Goal: Communication & Community: Answer question/provide support

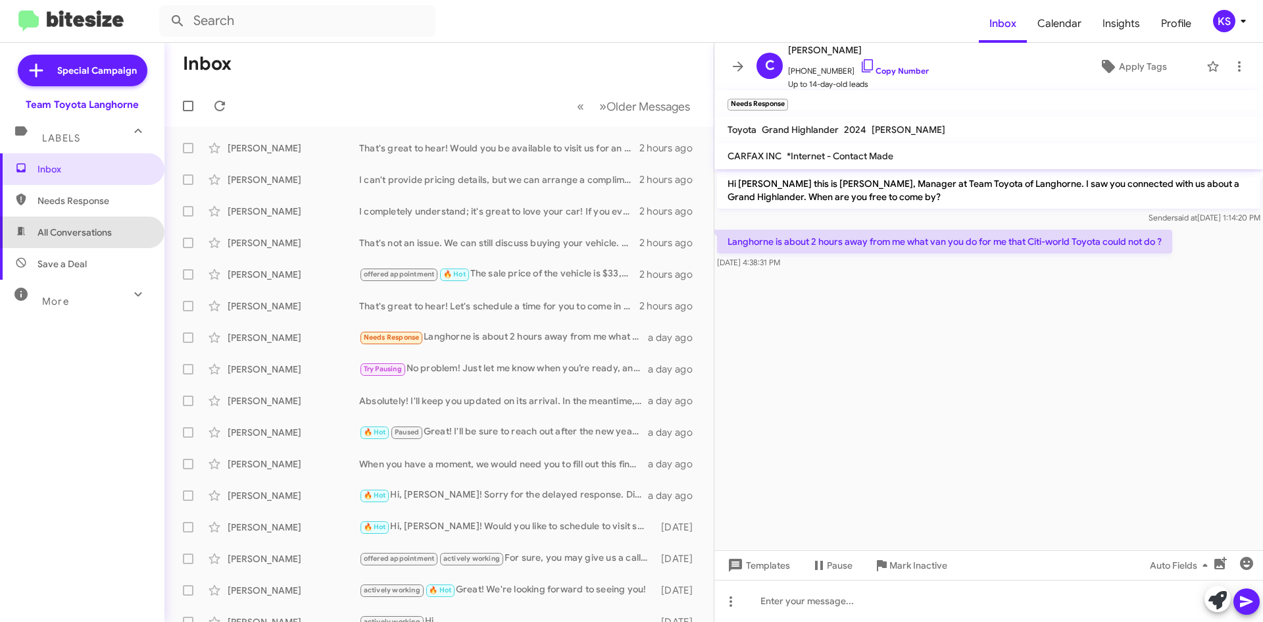
click at [112, 232] on span "All Conversations" at bounding box center [74, 232] width 74 height 13
type input "in:all-conversations"
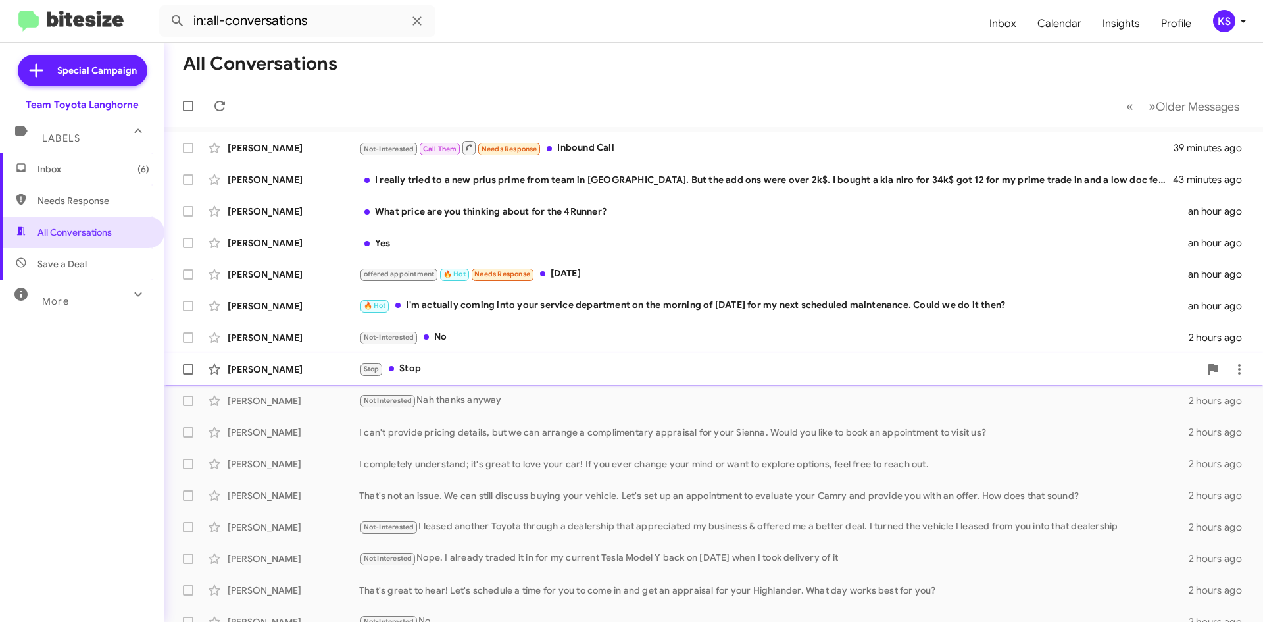
click at [493, 372] on div "Stop Stop" at bounding box center [779, 368] width 841 height 15
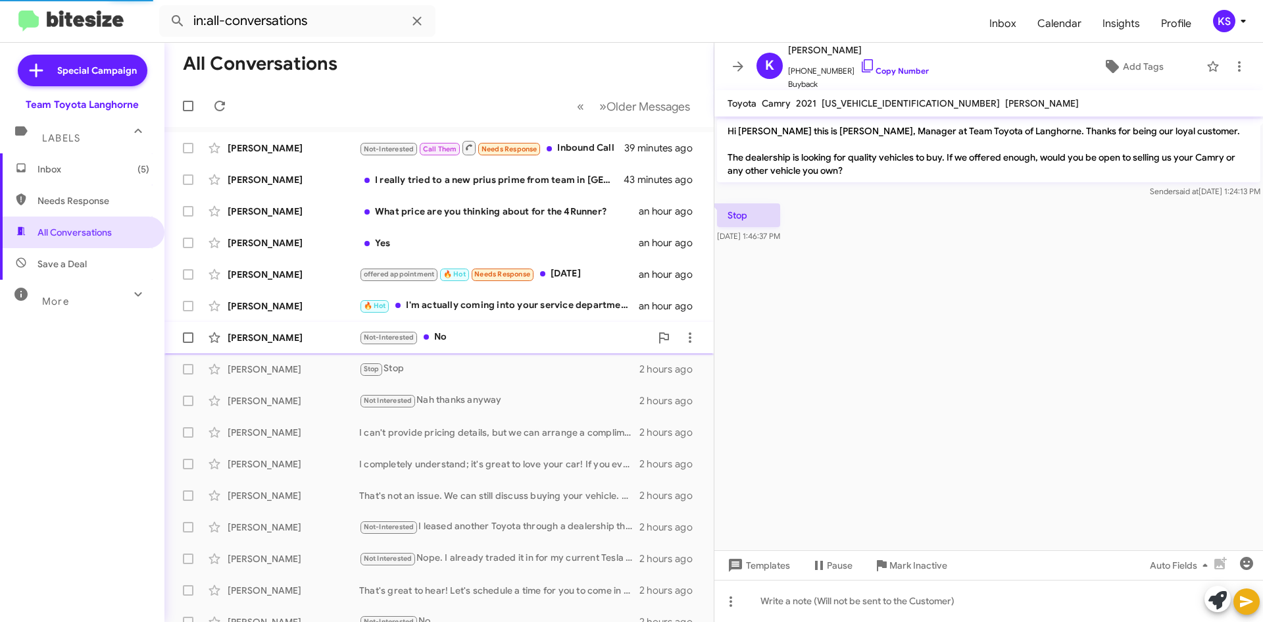
click at [493, 339] on div "Not-Interested No" at bounding box center [504, 337] width 291 height 15
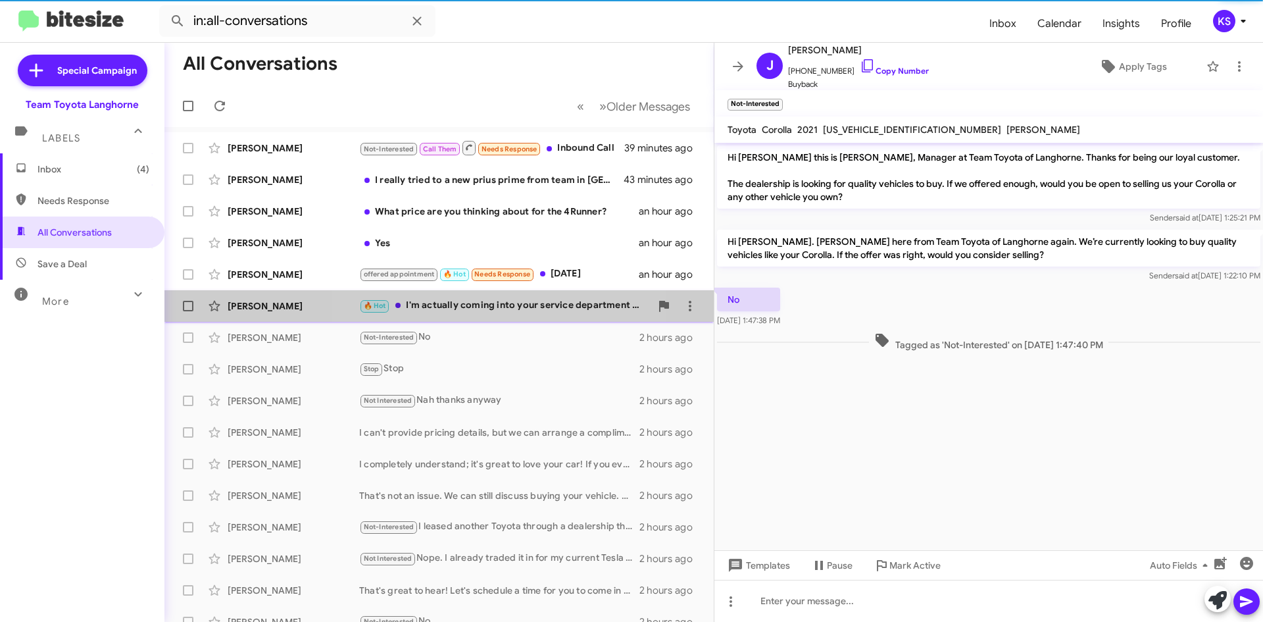
click at [493, 310] on div "🔥 Hot I'm actually coming into your service department on the morning of [DATE]…" at bounding box center [504, 305] width 291 height 15
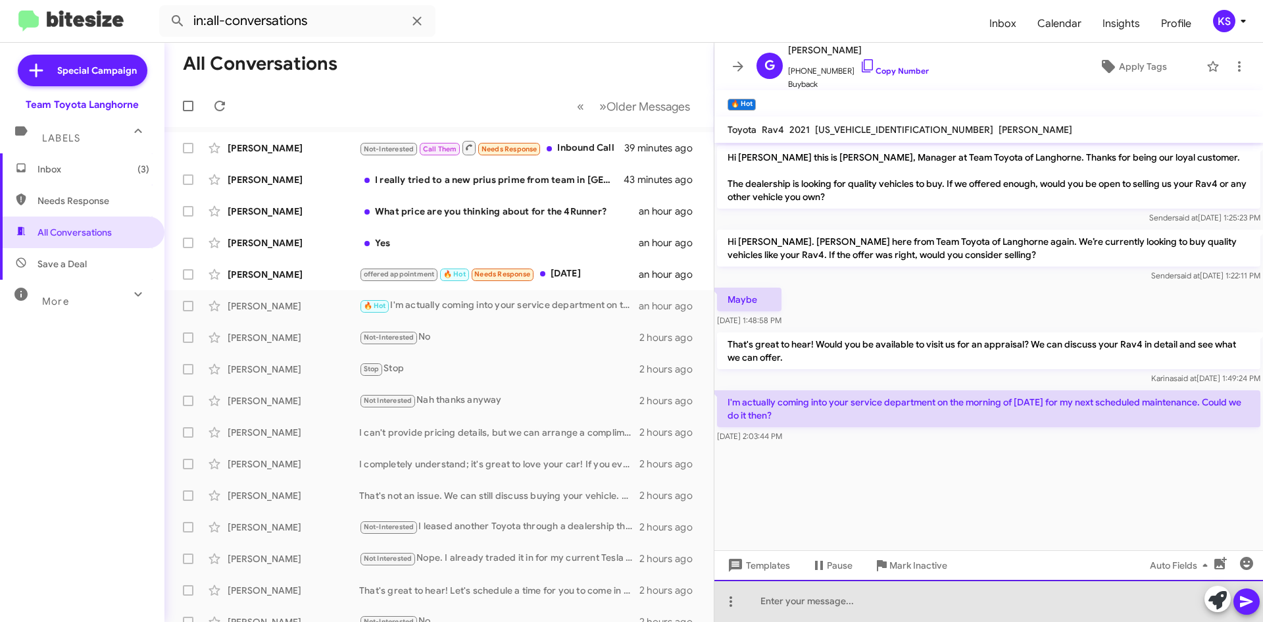
click at [960, 595] on div at bounding box center [988, 600] width 549 height 42
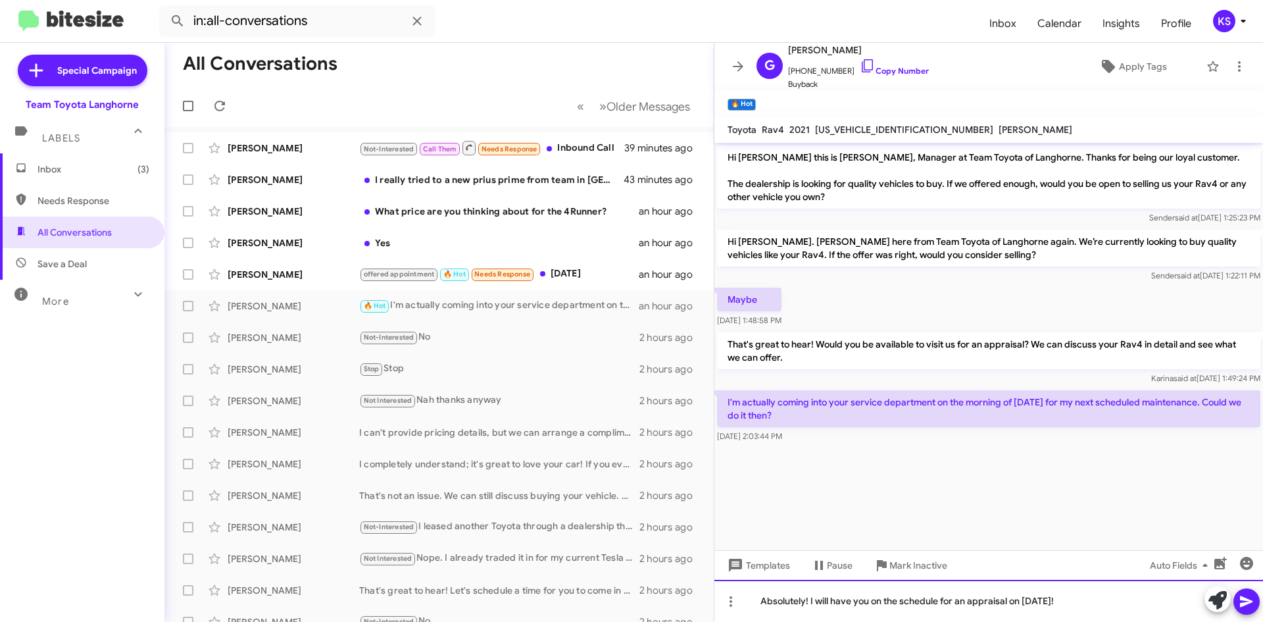
click at [1042, 606] on div "Absolutely! I will have you on the schedule for an appraisal on [DATE]!" at bounding box center [988, 600] width 549 height 42
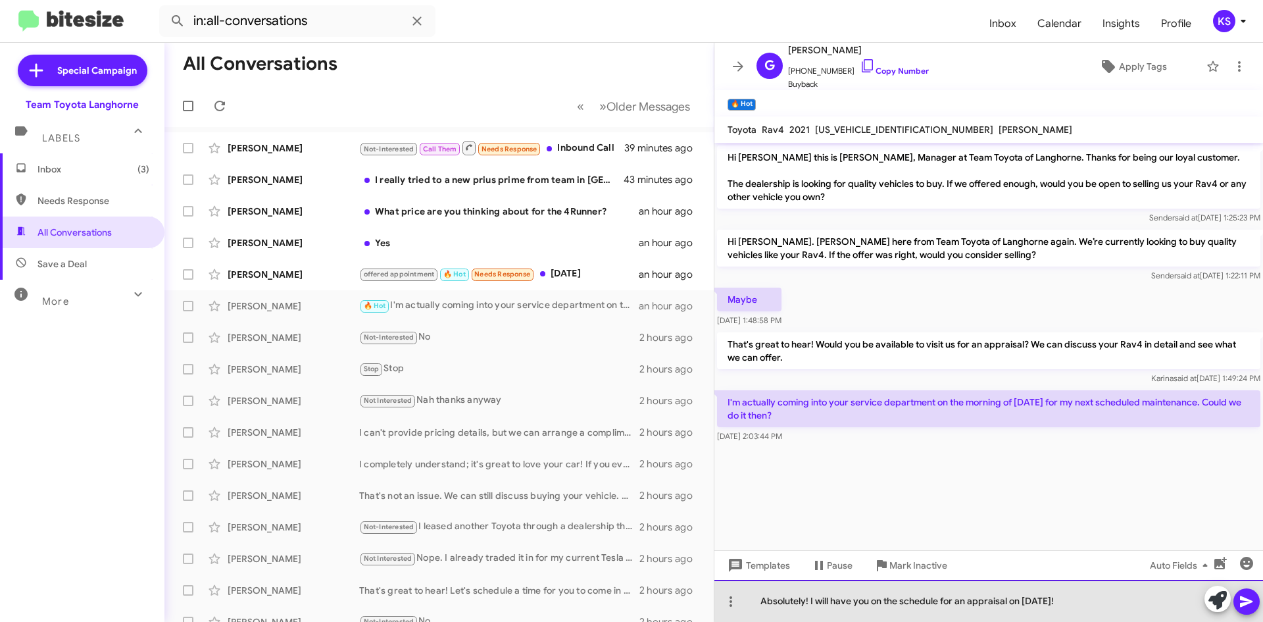
click at [1110, 598] on div "Absolutely! I will have you on the schedule for an appraisal on [DATE]!" at bounding box center [988, 600] width 549 height 42
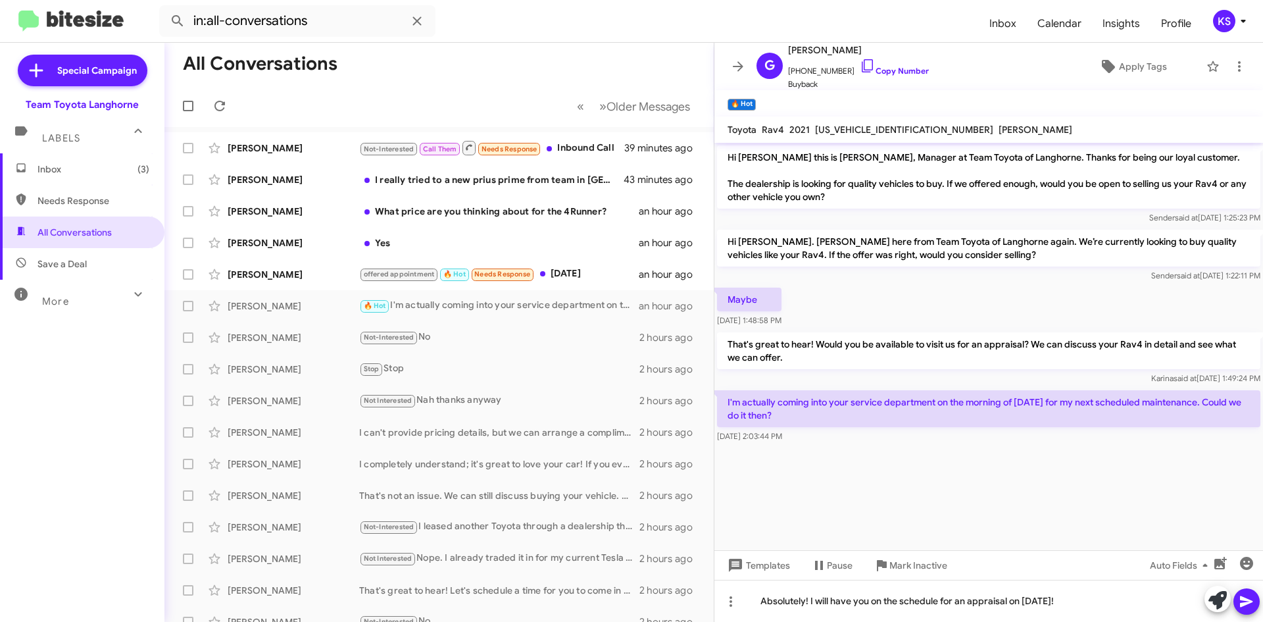
click at [1256, 600] on button at bounding box center [1246, 601] width 26 height 26
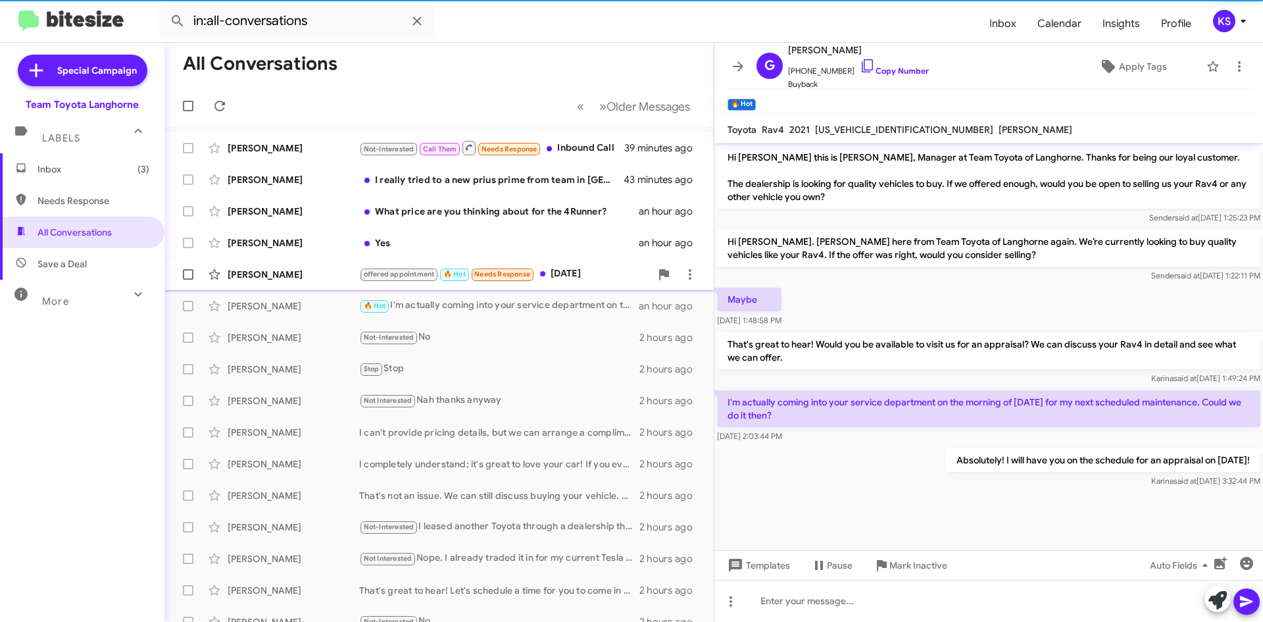
click at [586, 275] on div "offered appointment 🔥 Hot Needs Response [DATE]" at bounding box center [504, 273] width 291 height 15
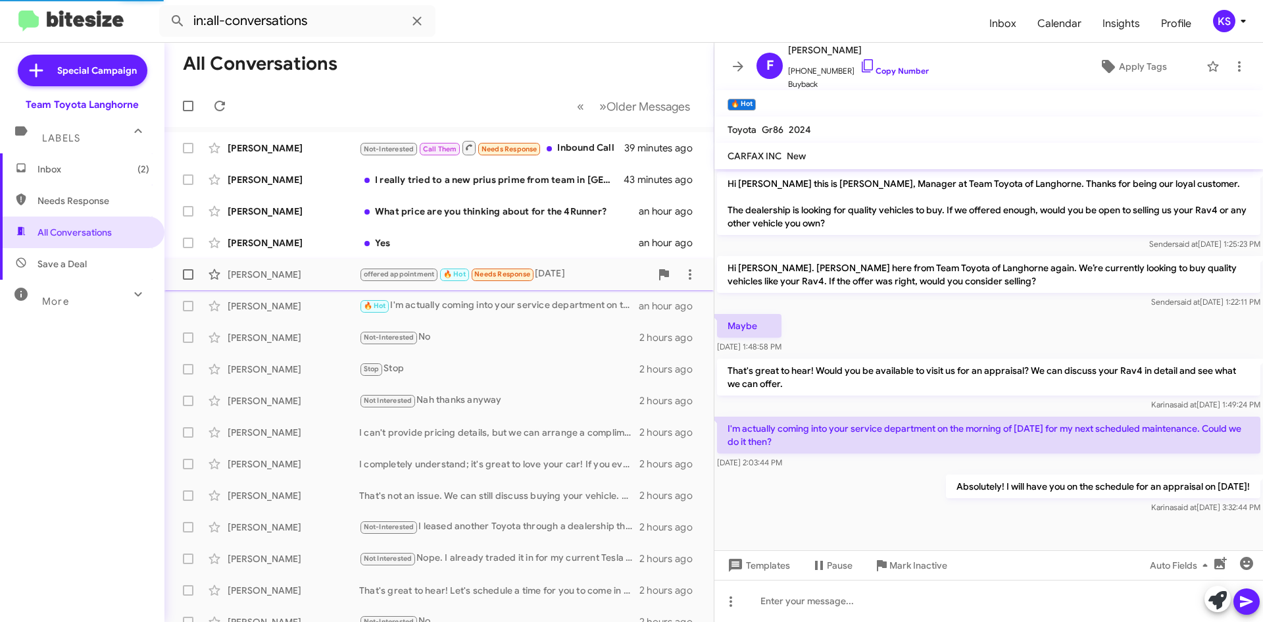
scroll to position [92, 0]
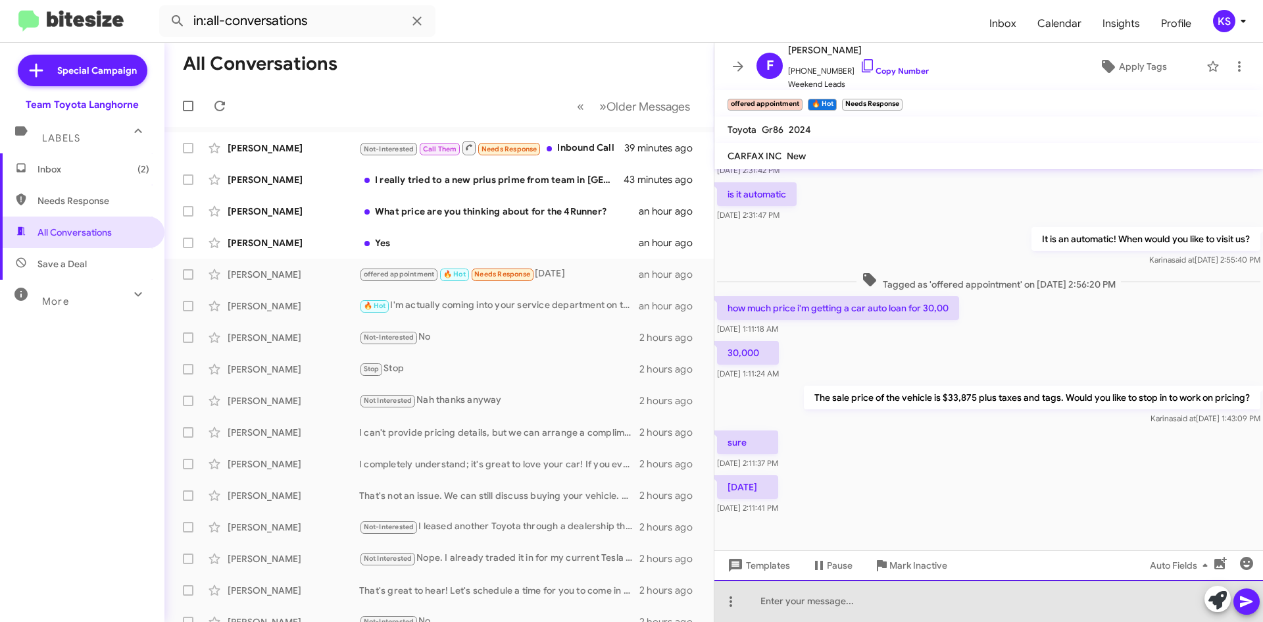
click at [875, 593] on div at bounding box center [988, 600] width 549 height 42
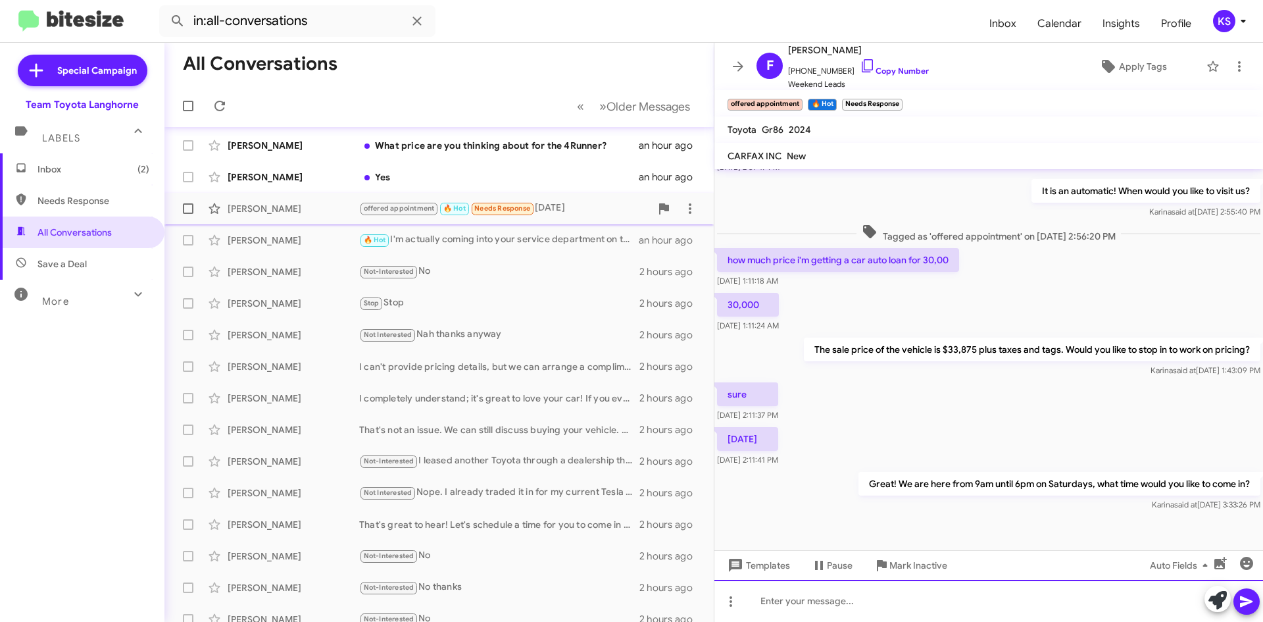
scroll to position [0, 0]
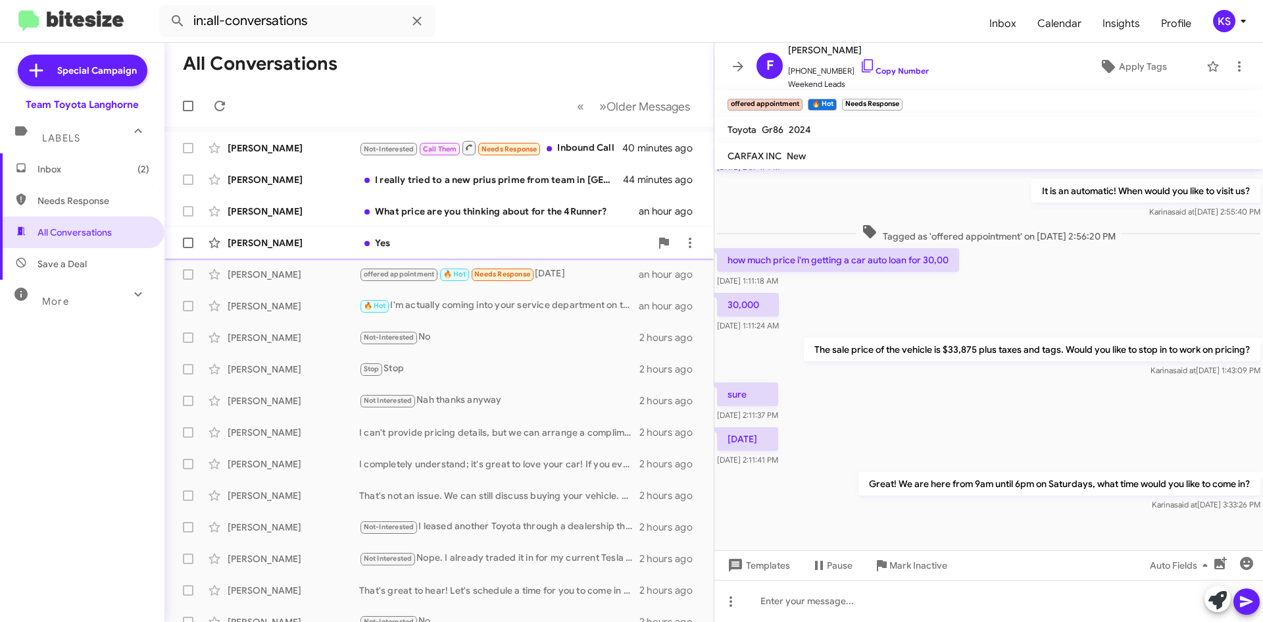
click at [446, 235] on div "[PERSON_NAME] Yes an hour ago" at bounding box center [439, 243] width 528 height 26
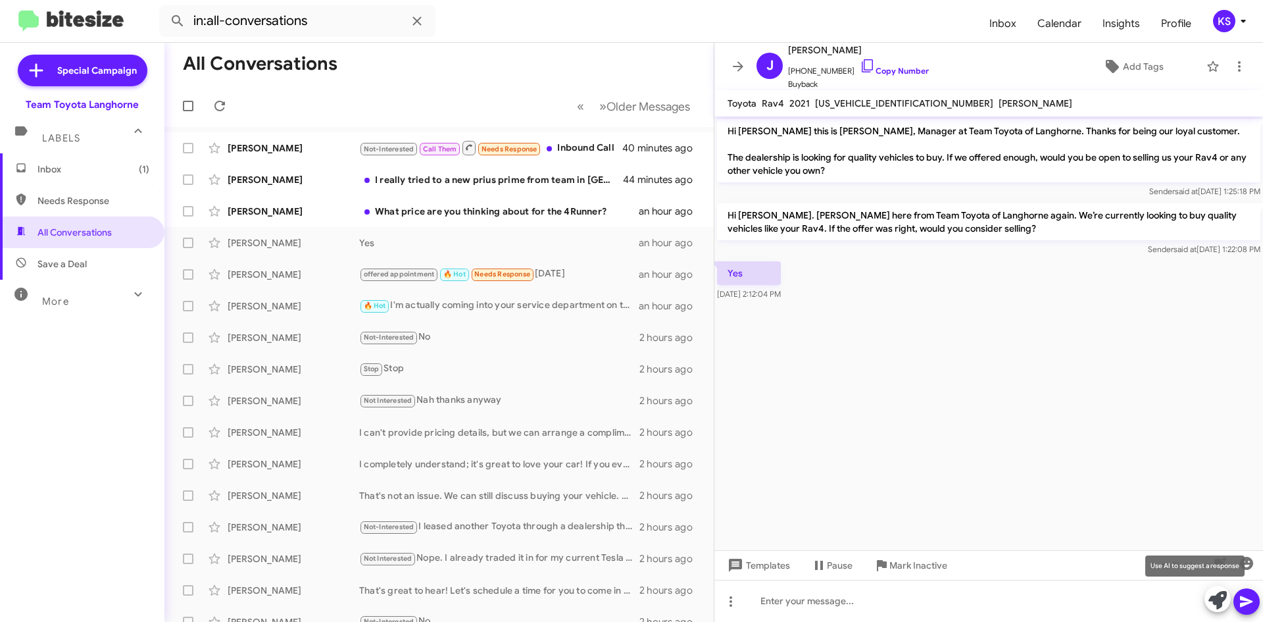
click at [1223, 597] on icon at bounding box center [1217, 600] width 18 height 18
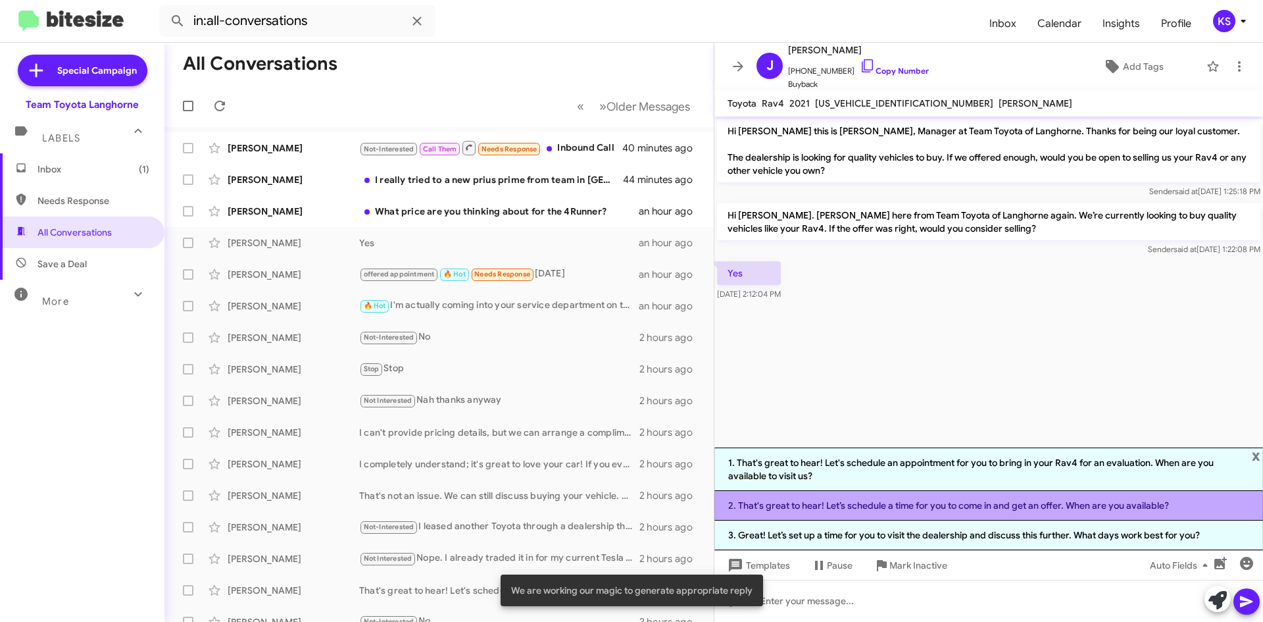
click at [831, 512] on li "2. That's great to hear! Let’s schedule a time for you to come in and get an of…" at bounding box center [988, 506] width 549 height 30
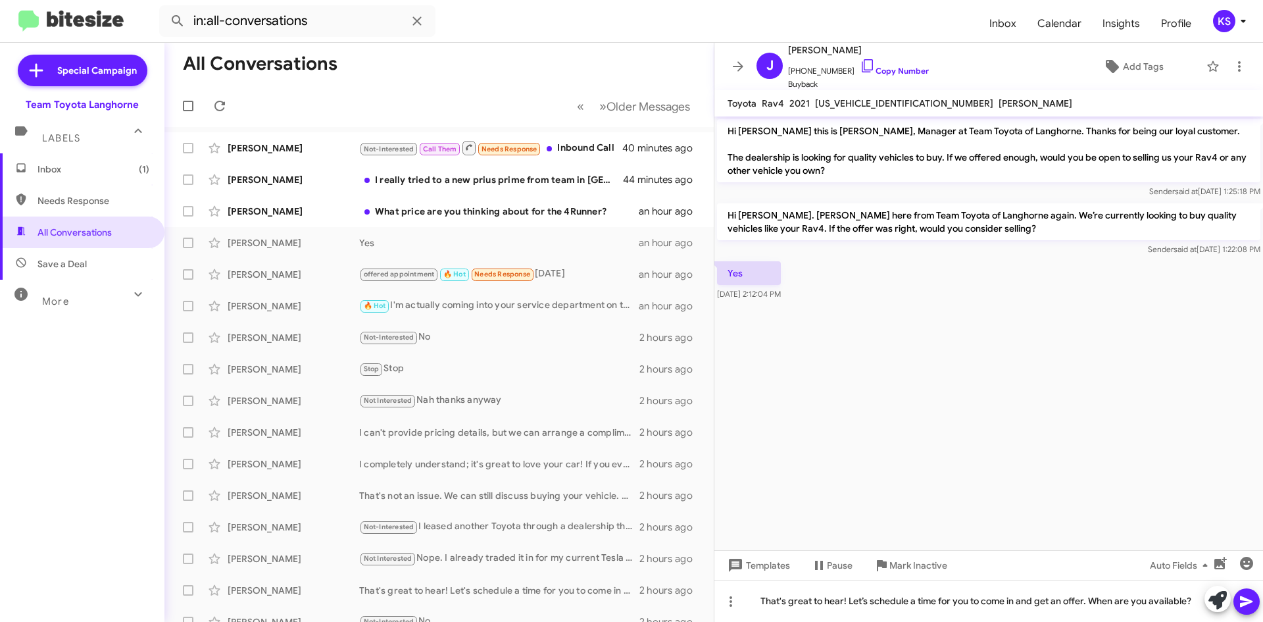
click at [1250, 602] on icon at bounding box center [1246, 601] width 12 height 11
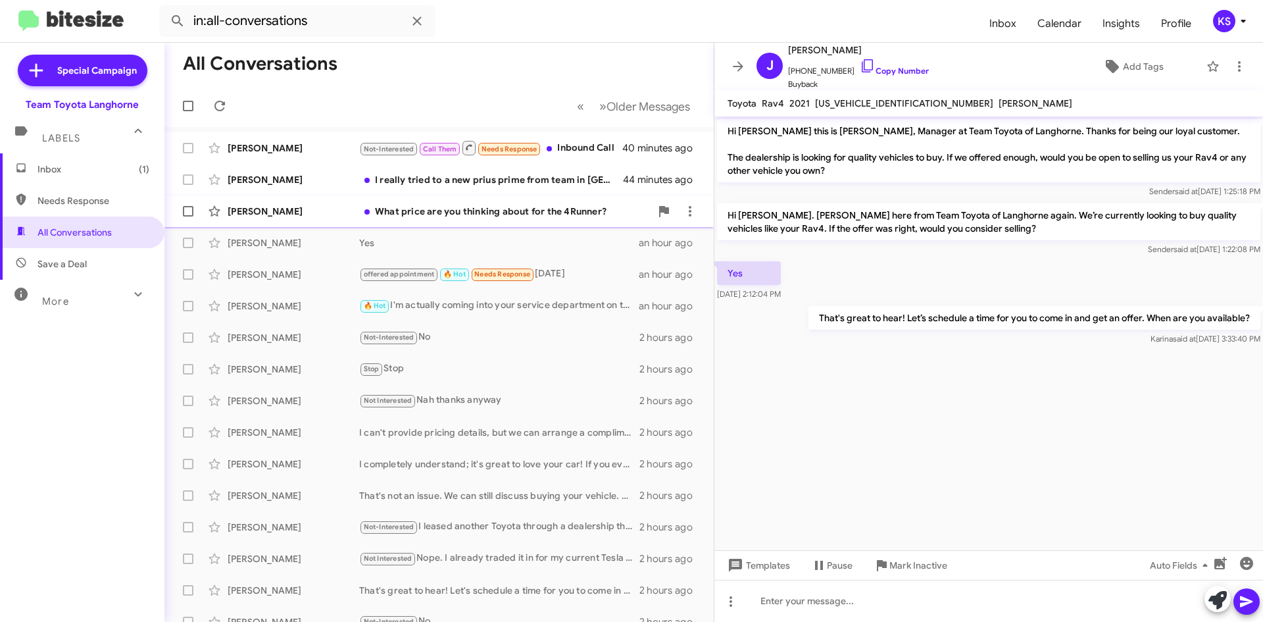
click at [553, 216] on div "What price are you thinking about for the 4Runner?" at bounding box center [504, 211] width 291 height 13
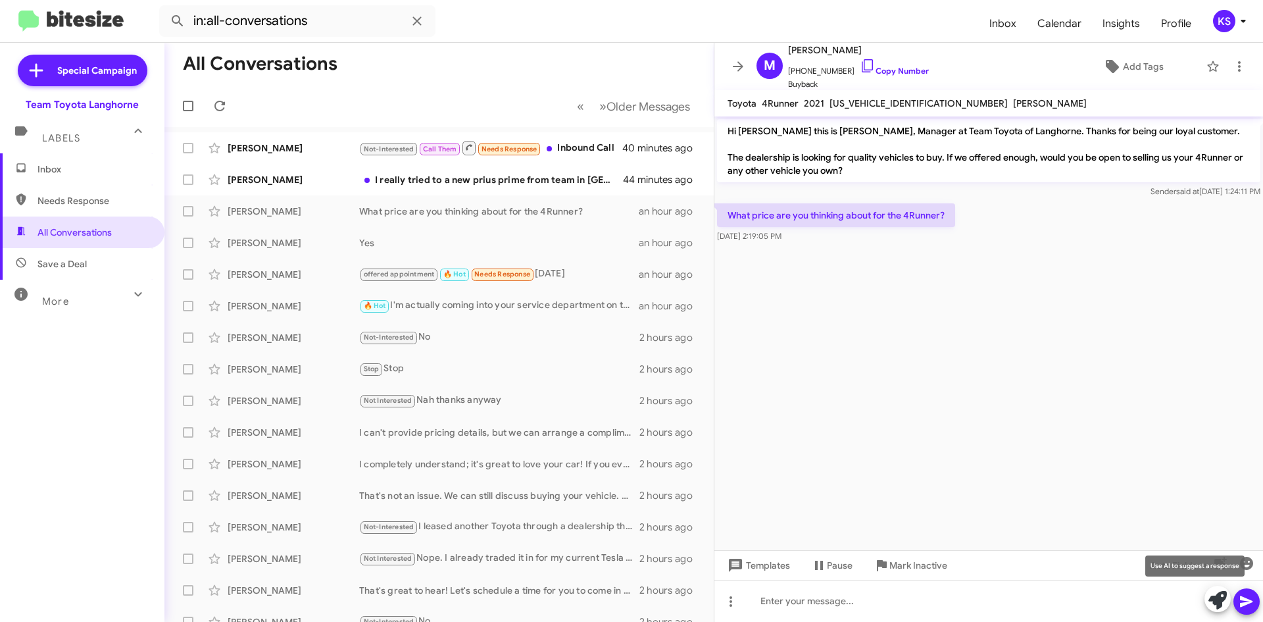
click at [1214, 611] on span at bounding box center [1217, 599] width 18 height 29
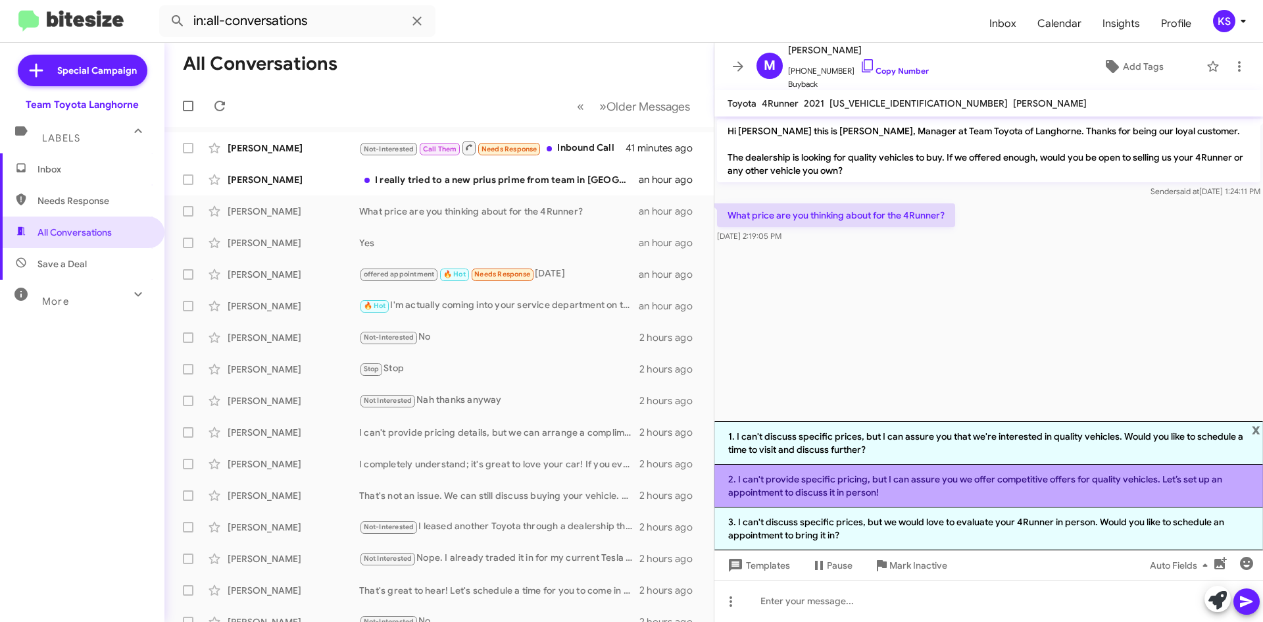
click at [801, 489] on li "2. I can't provide specific pricing, but I can assure you we offer competitive …" at bounding box center [988, 485] width 549 height 43
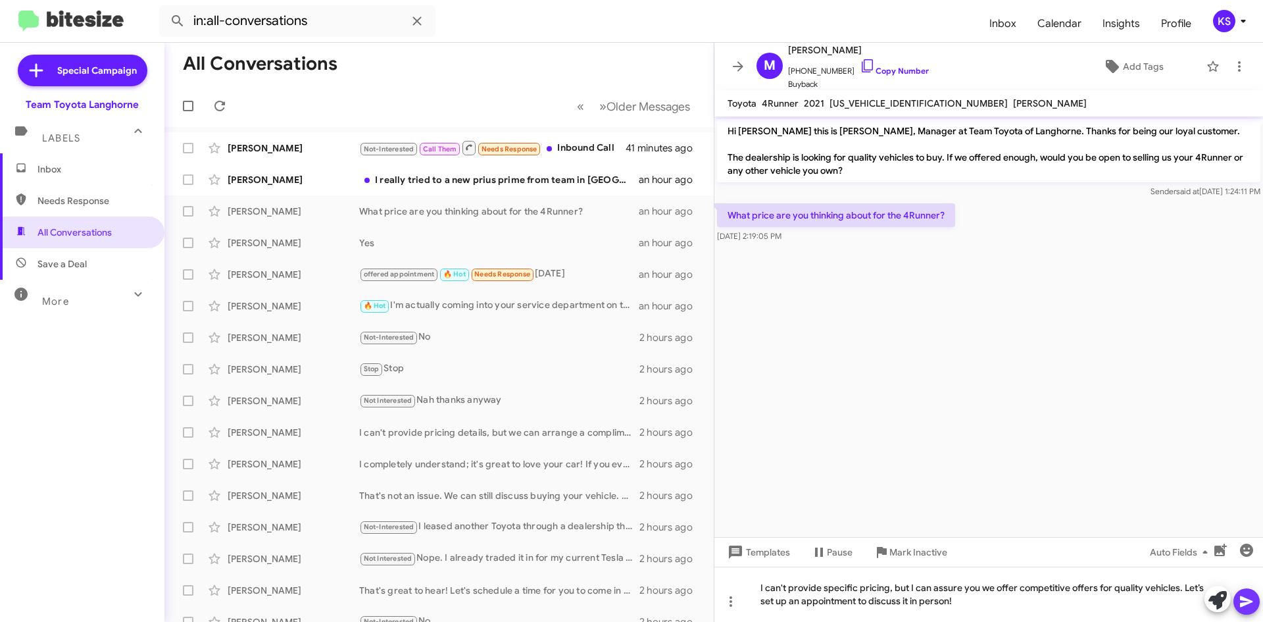
click at [1242, 601] on icon at bounding box center [1247, 601] width 16 height 16
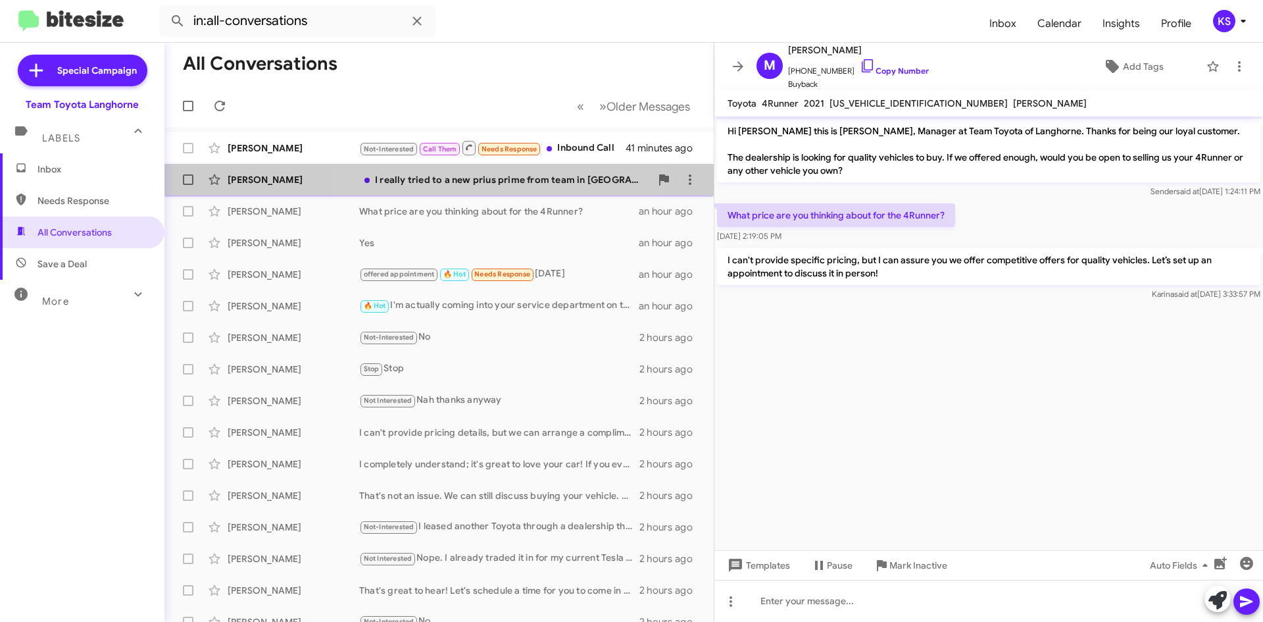
click at [445, 183] on div "I really tried to a new prius prime from team in [GEOGRAPHIC_DATA]. But the add…" at bounding box center [504, 179] width 291 height 13
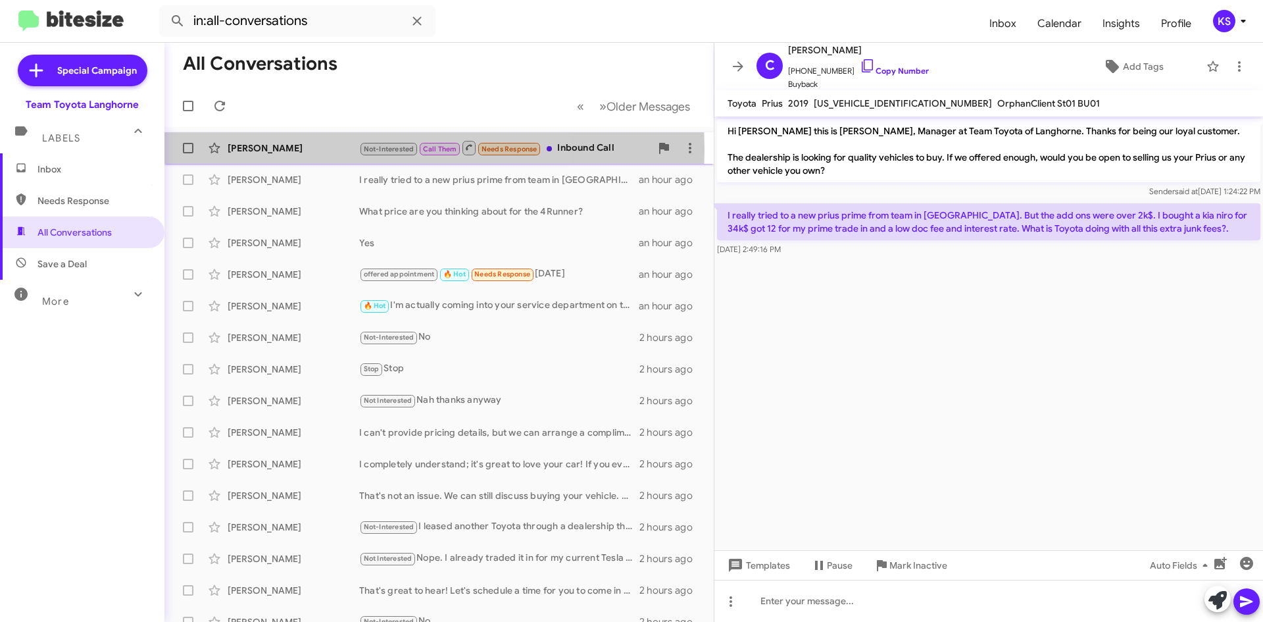
click at [303, 150] on div "[PERSON_NAME]" at bounding box center [294, 147] width 132 height 13
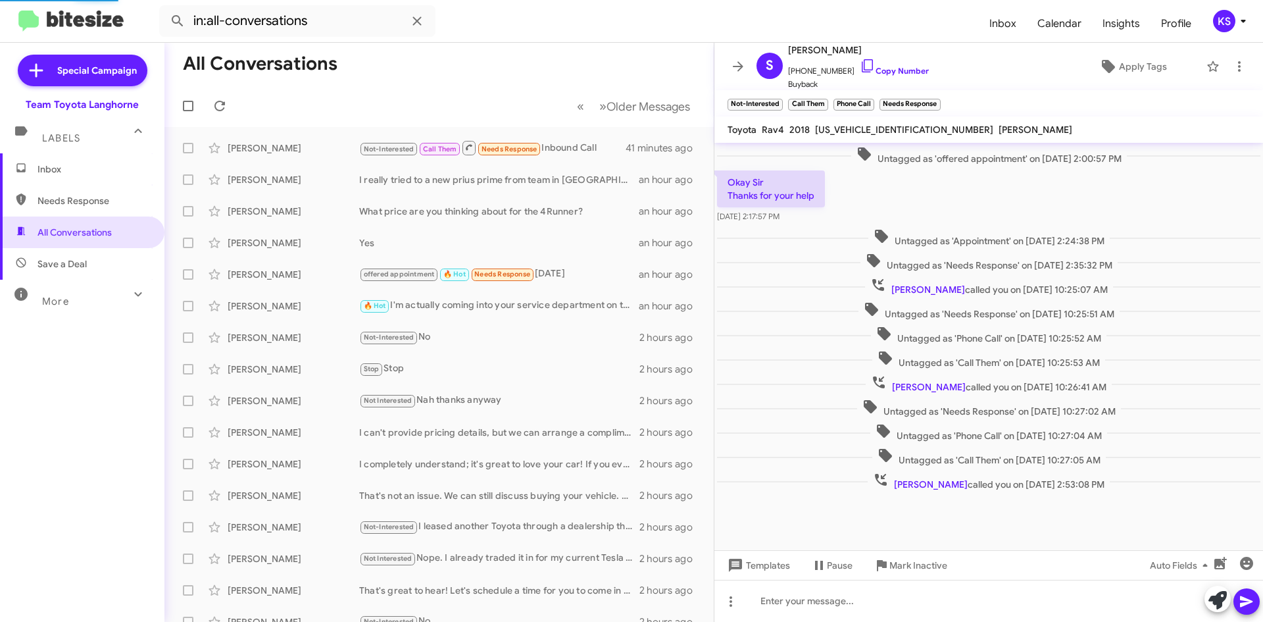
scroll to position [469, 0]
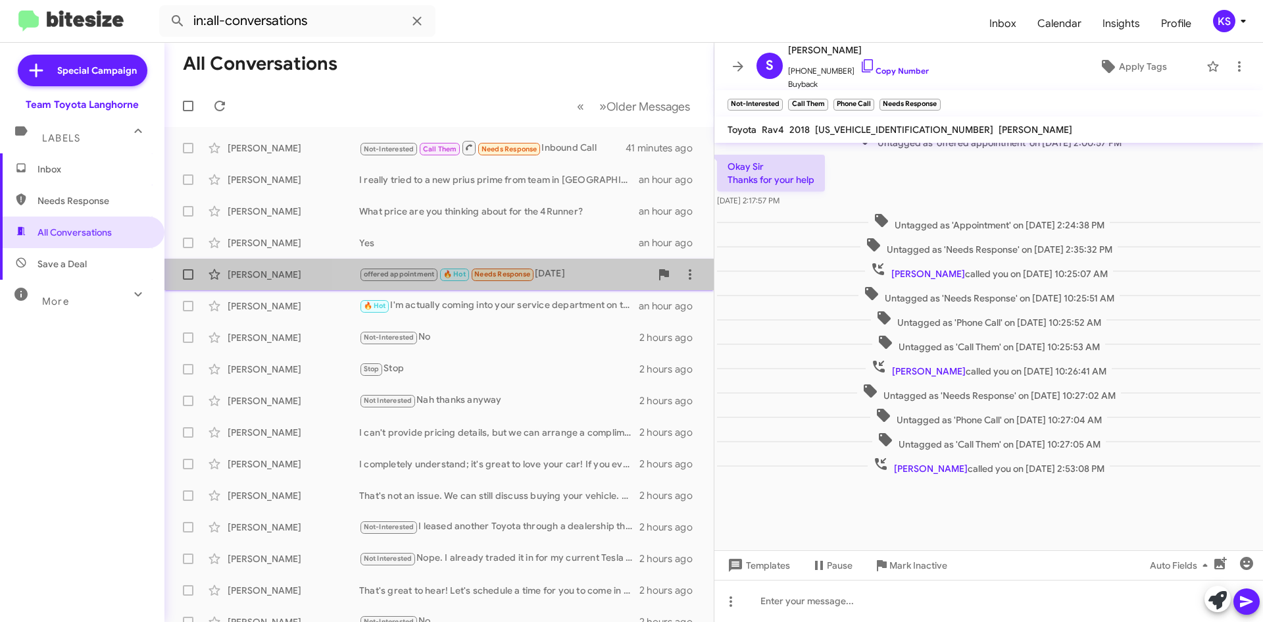
click at [573, 275] on div "offered appointment 🔥 Hot Needs Response [DATE]" at bounding box center [504, 273] width 291 height 15
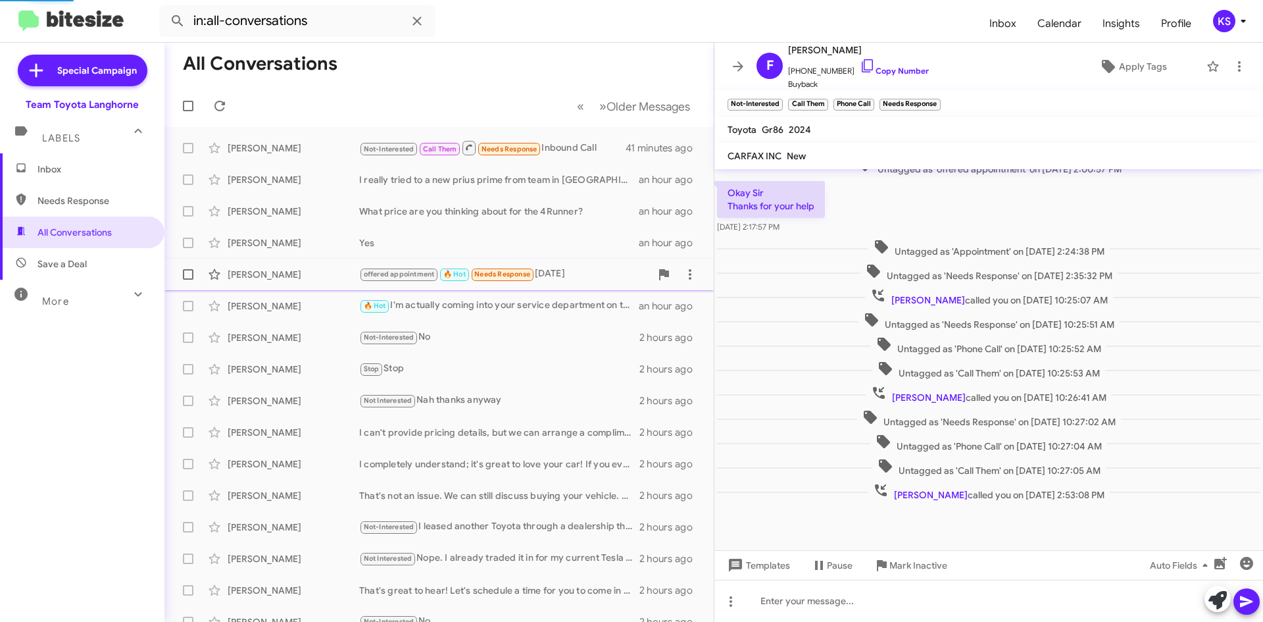
scroll to position [140, 0]
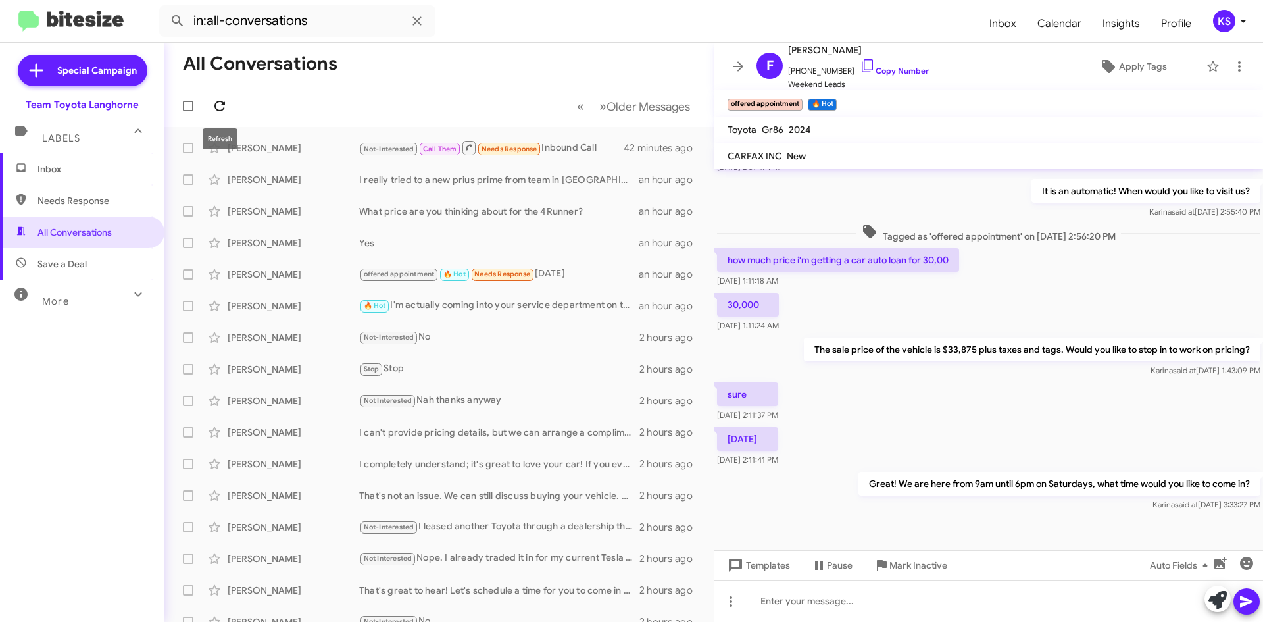
click at [222, 109] on icon at bounding box center [220, 106] width 16 height 16
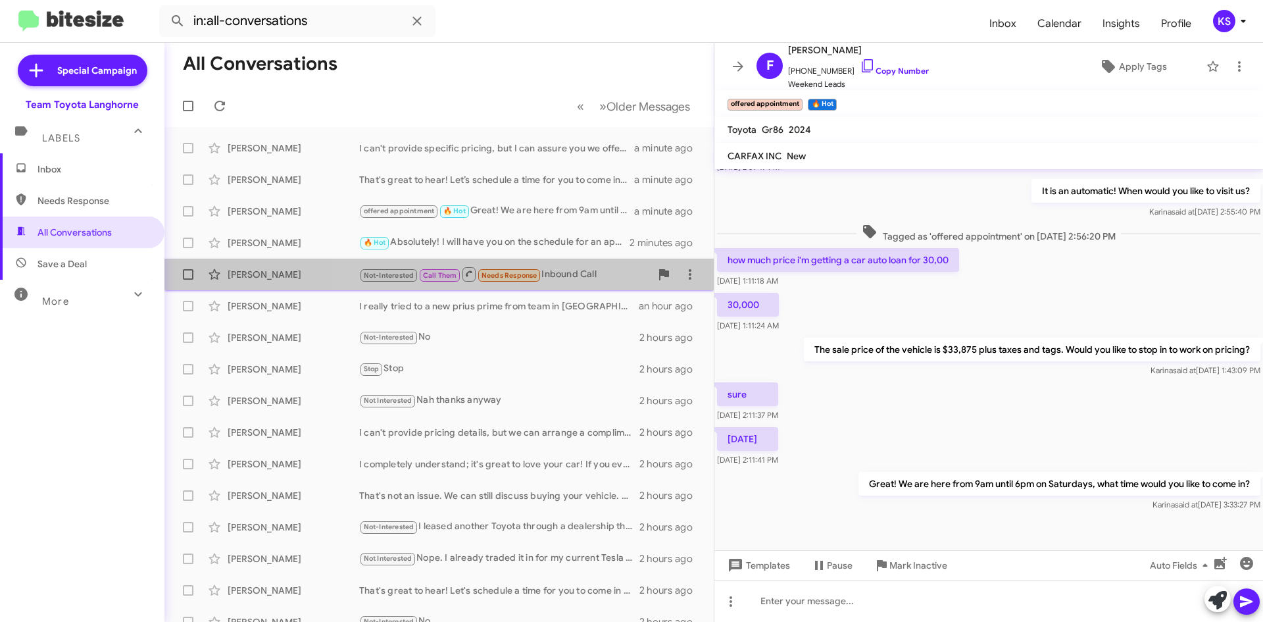
click at [590, 276] on div "Not-Interested Call Them Needs Response Inbound Call" at bounding box center [504, 274] width 291 height 16
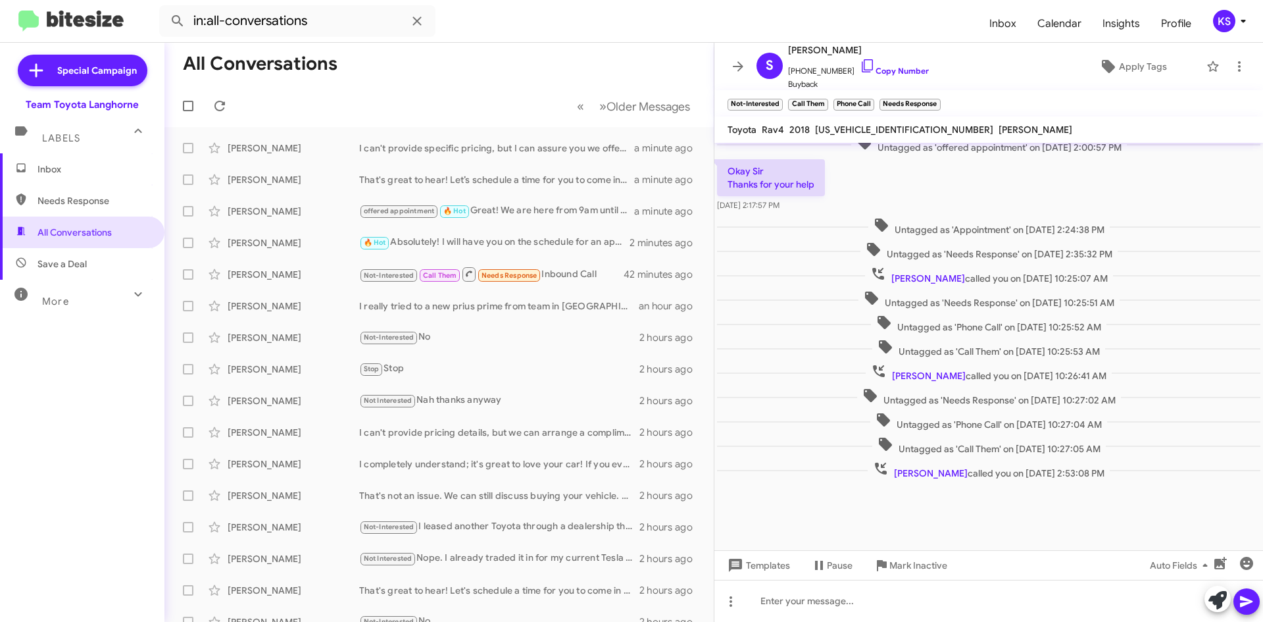
scroll to position [469, 0]
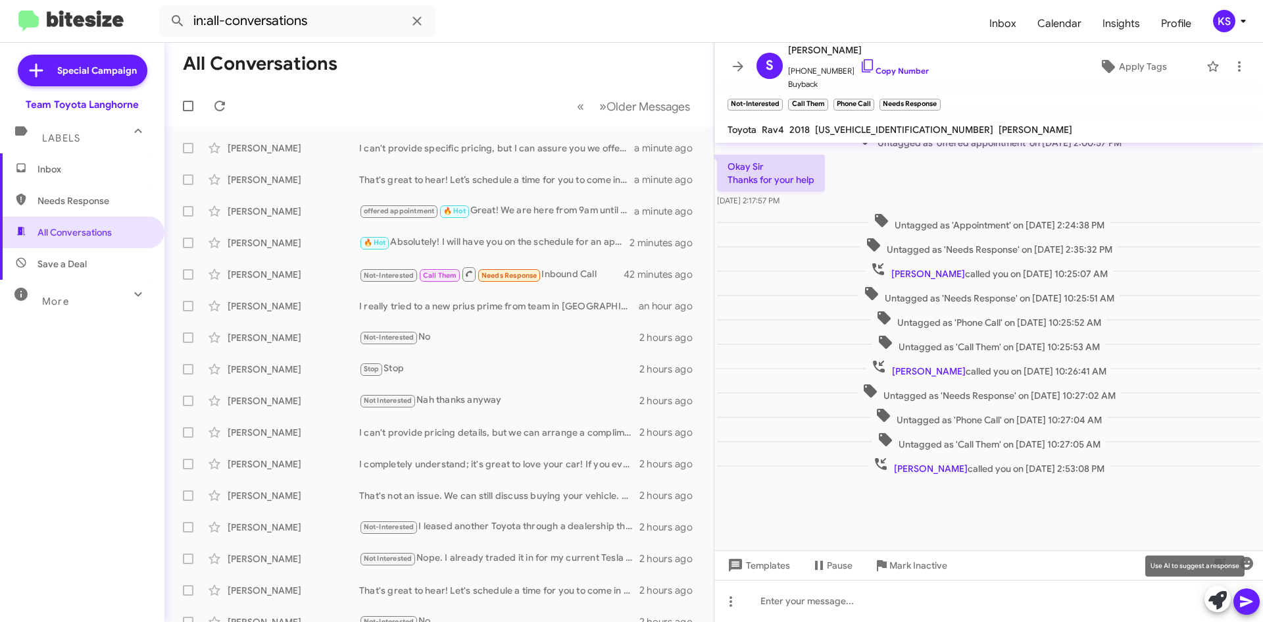
click at [1214, 606] on icon at bounding box center [1217, 600] width 18 height 18
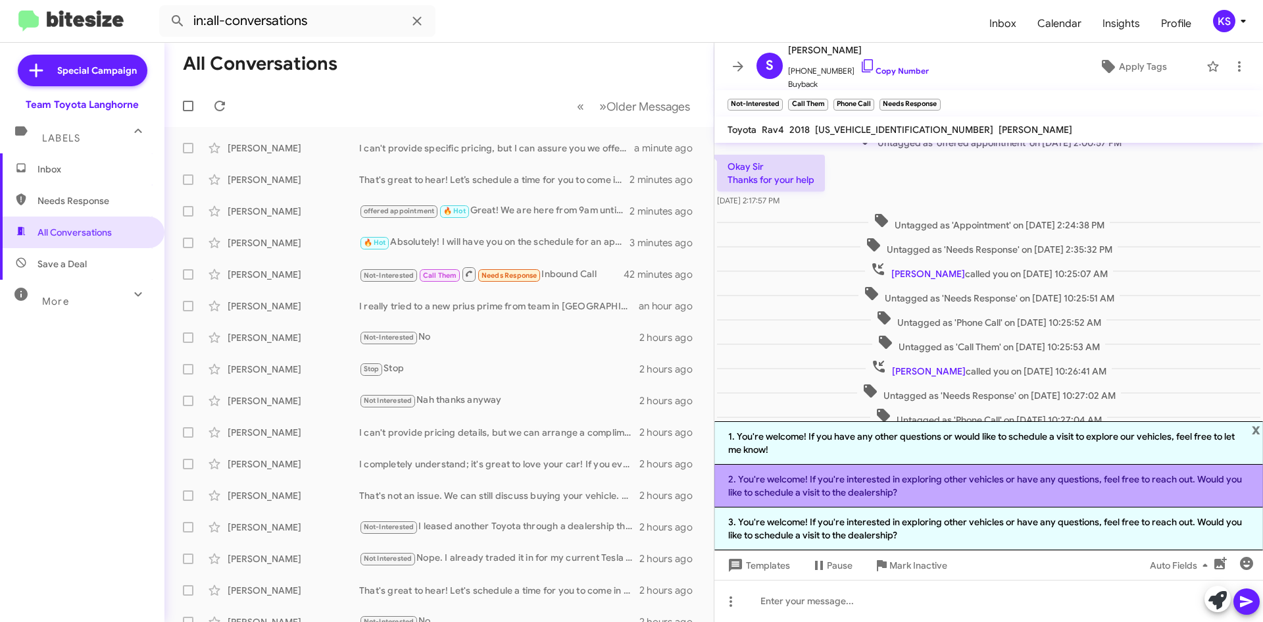
click at [863, 495] on li "2. You're welcome! If you're interested in exploring other vehicles or have any…" at bounding box center [988, 485] width 549 height 43
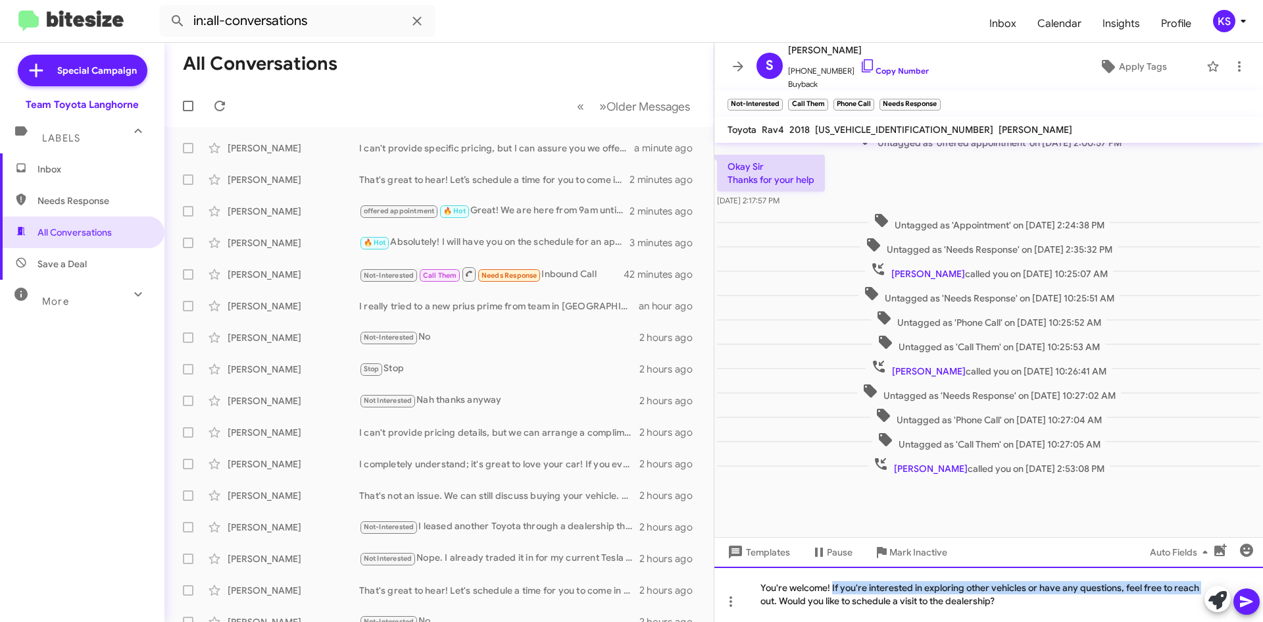
drag, startPoint x: 833, startPoint y: 586, endPoint x: 714, endPoint y: 597, distance: 118.9
click at [714, 596] on div "You're welcome! If you're interested in exploring other vehicles or have any qu…" at bounding box center [988, 593] width 549 height 55
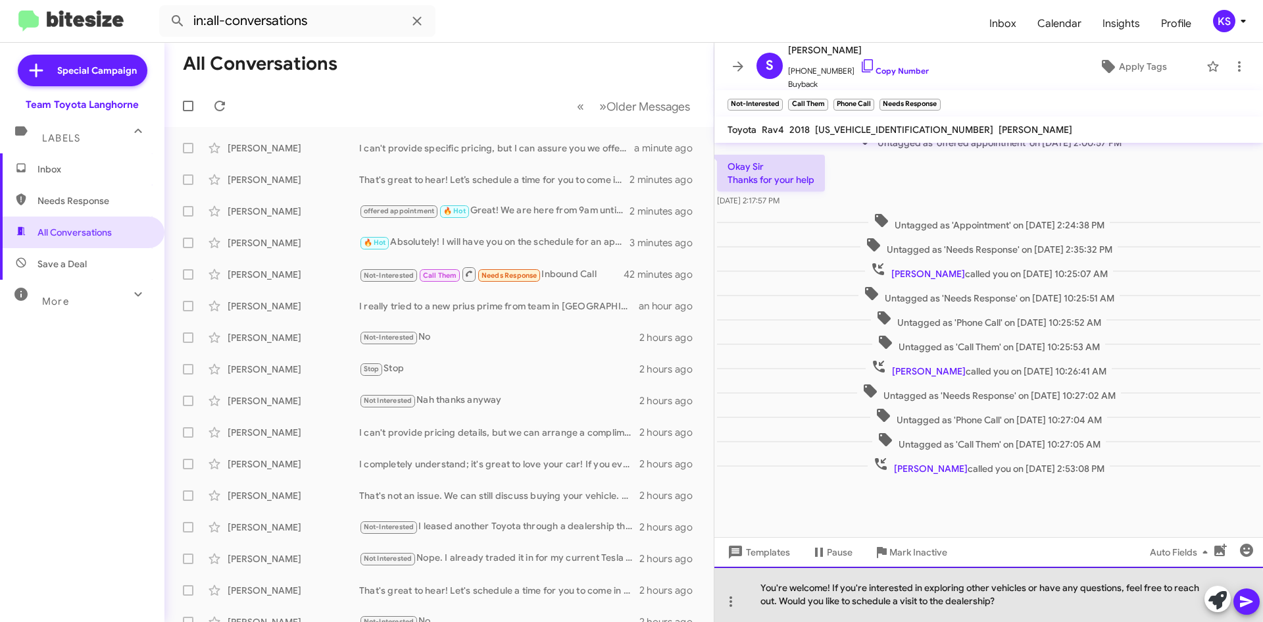
click at [809, 595] on div "You're welcome! If you're interested in exploring other vehicles or have any qu…" at bounding box center [988, 593] width 549 height 55
drag, startPoint x: 832, startPoint y: 586, endPoint x: 766, endPoint y: 580, distance: 66.7
click at [766, 580] on div "You're welcome! If you're interested in exploring other vehicles or have any qu…" at bounding box center [988, 593] width 549 height 55
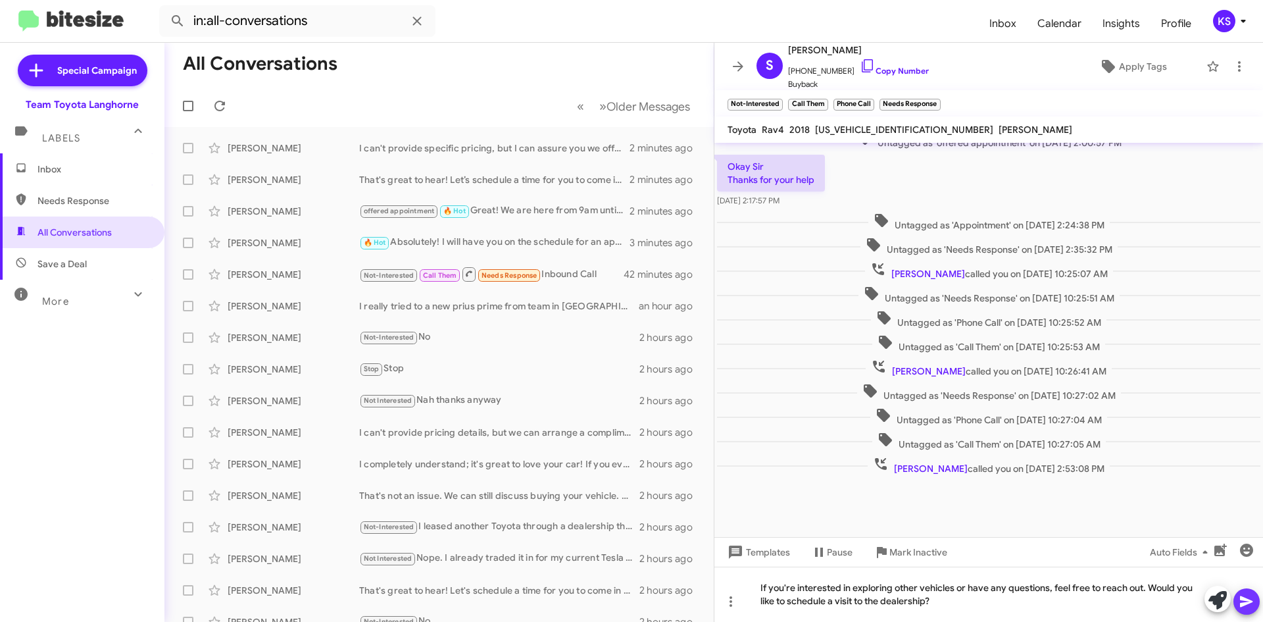
click at [1249, 592] on span at bounding box center [1247, 601] width 16 height 26
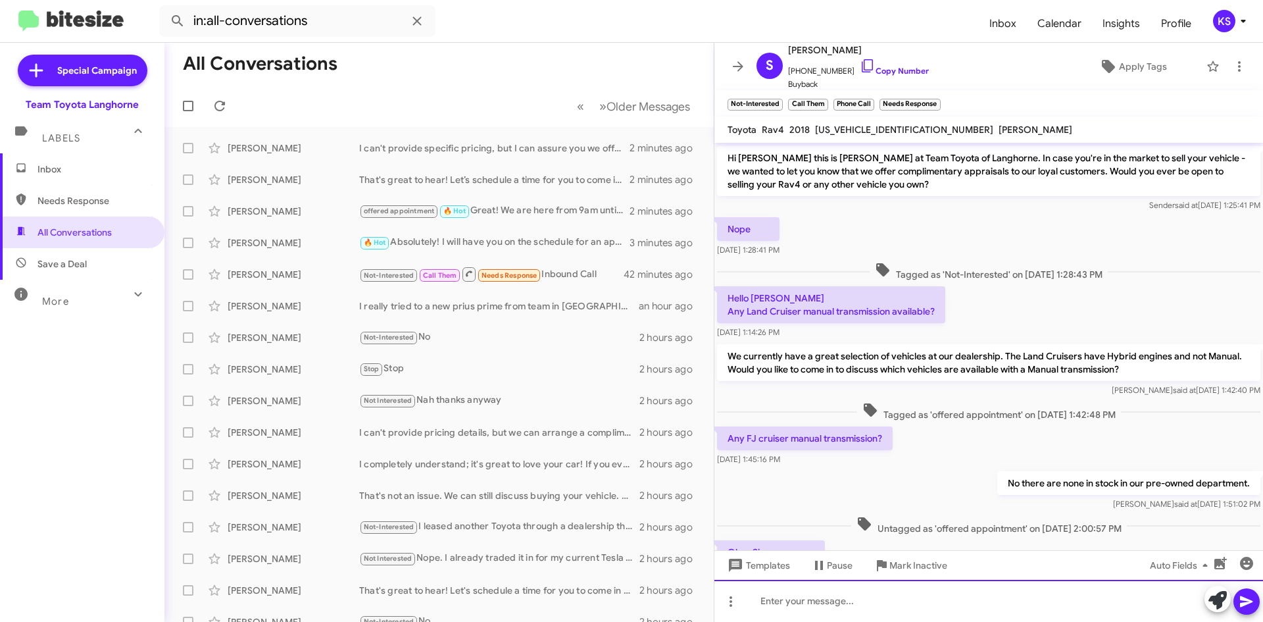
scroll to position [263, 0]
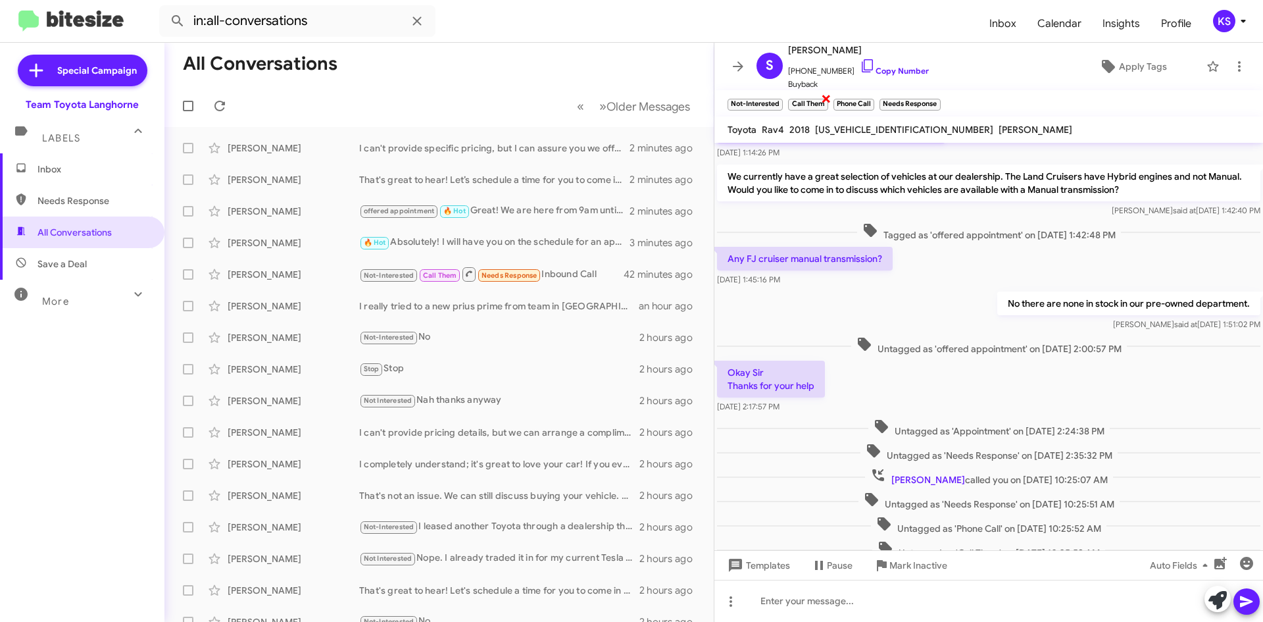
click at [825, 97] on span "×" at bounding box center [826, 98] width 11 height 16
click at [826, 97] on span "×" at bounding box center [827, 98] width 11 height 16
click at [226, 97] on button at bounding box center [220, 106] width 26 height 26
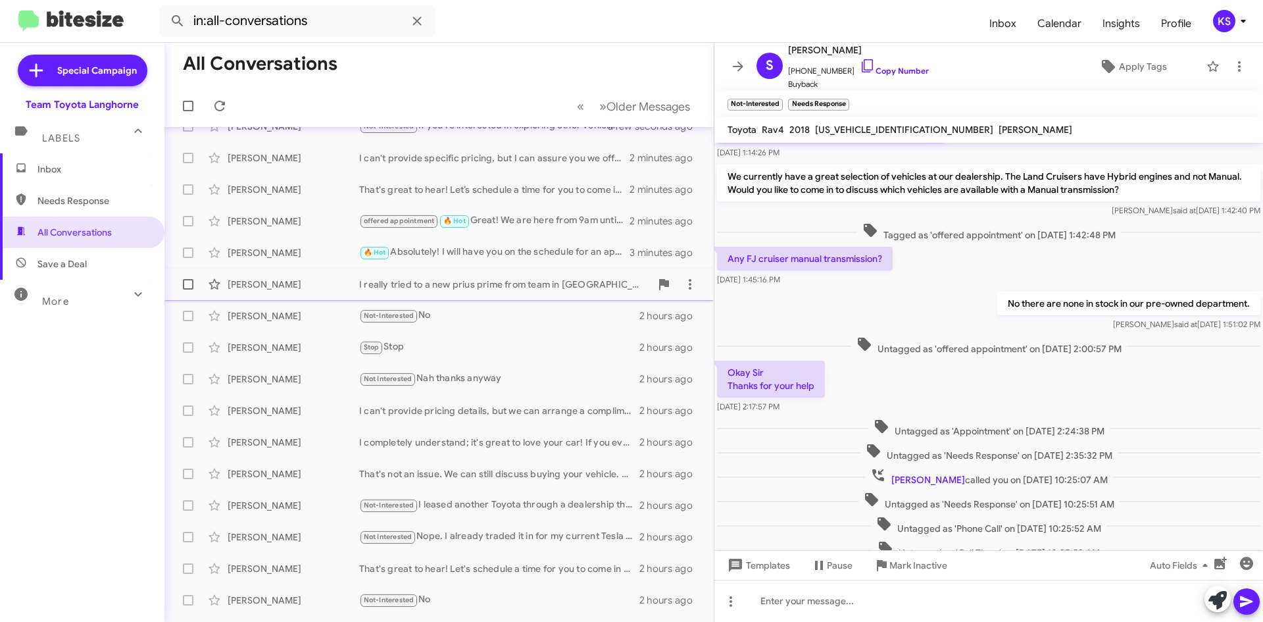
scroll to position [0, 0]
